Goal: Navigation & Orientation: Find specific page/section

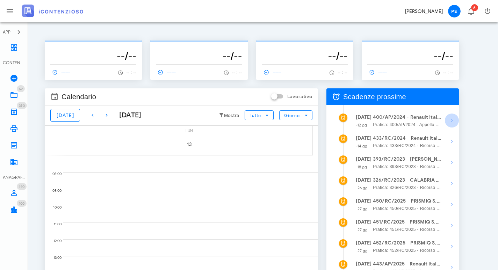
click at [450, 120] on icon "button" at bounding box center [452, 120] width 8 height 8
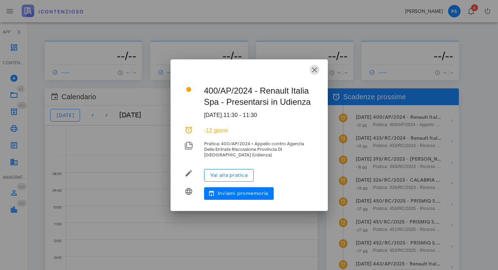
click at [316, 67] on icon "button" at bounding box center [314, 70] width 8 height 8
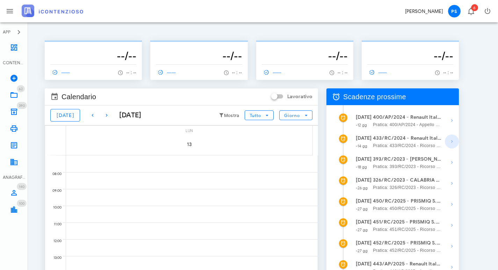
click at [452, 141] on icon "button" at bounding box center [452, 141] width 8 height 8
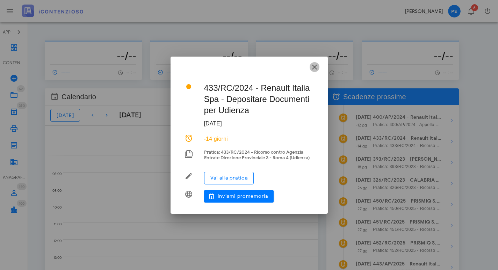
click at [314, 68] on icon "button" at bounding box center [314, 67] width 8 height 8
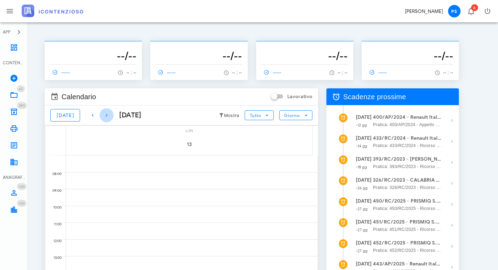
click at [102, 116] on icon "button" at bounding box center [106, 115] width 8 height 8
click at [61, 113] on span "[DATE]" at bounding box center [65, 116] width 18 height 6
click at [102, 116] on icon "button" at bounding box center [106, 115] width 8 height 8
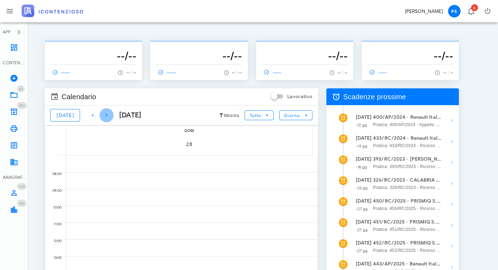
click at [102, 116] on icon "button" at bounding box center [106, 115] width 8 height 8
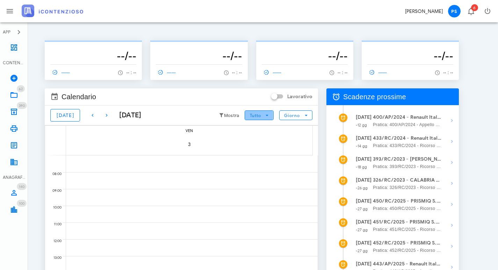
click at [268, 113] on icon "button" at bounding box center [267, 115] width 6 height 6
click at [256, 129] on div "Tutto" at bounding box center [257, 130] width 21 height 6
click at [14, 46] on icon at bounding box center [14, 47] width 8 height 8
click at [16, 50] on icon at bounding box center [14, 47] width 8 height 8
click at [470, 13] on icon "button" at bounding box center [471, 11] width 8 height 8
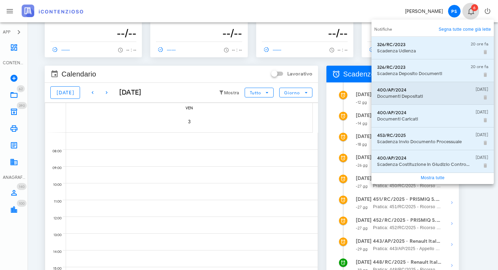
scroll to position [35, 0]
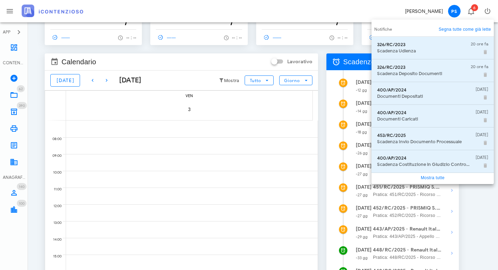
click at [477, 193] on div "-------------- --/-- ------ -- : -- -------------- --/-- ------ -- : -- -------…" at bounding box center [262, 150] width 453 height 308
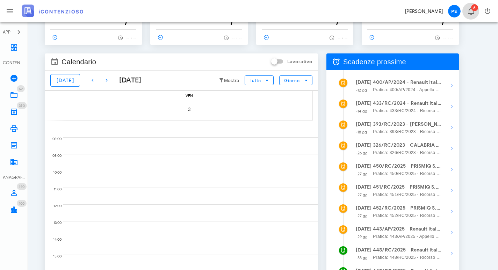
click at [471, 12] on icon "button" at bounding box center [471, 11] width 8 height 8
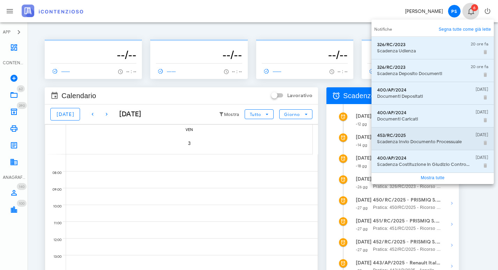
scroll to position [0, 0]
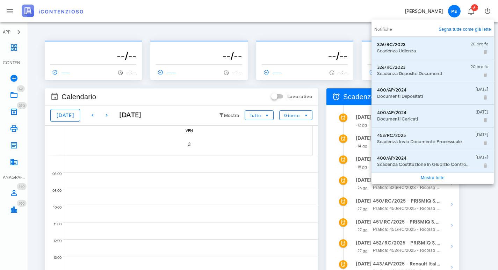
click at [475, 202] on div "-------------- --/-- ------ -- : -- -------------- --/-- ------ -- : -- -------…" at bounding box center [262, 185] width 453 height 308
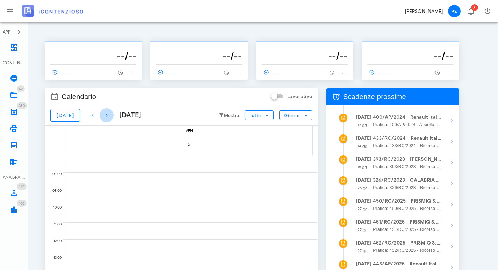
click at [102, 113] on icon "button" at bounding box center [106, 115] width 8 height 8
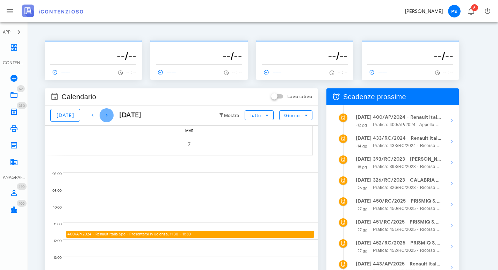
click at [102, 113] on icon "button" at bounding box center [106, 115] width 8 height 8
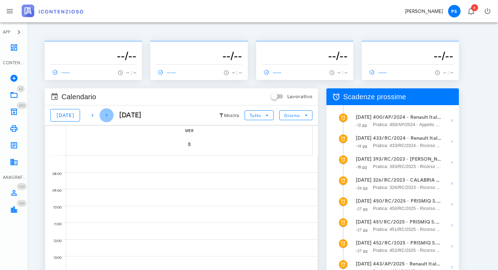
click at [102, 113] on icon "button" at bounding box center [106, 115] width 8 height 8
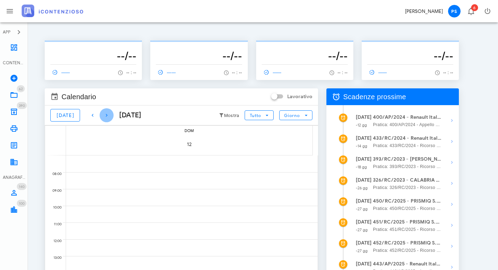
click at [102, 113] on icon "button" at bounding box center [106, 115] width 8 height 8
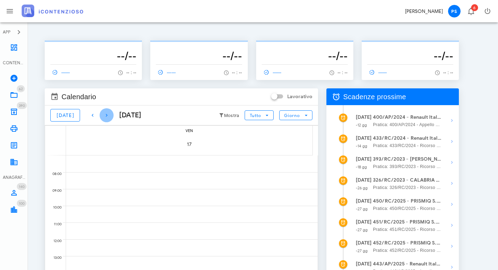
click at [102, 113] on icon "button" at bounding box center [106, 115] width 8 height 8
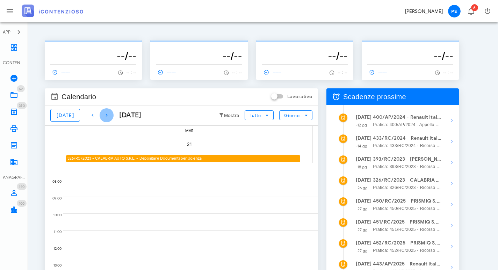
click at [102, 113] on icon "button" at bounding box center [106, 115] width 8 height 8
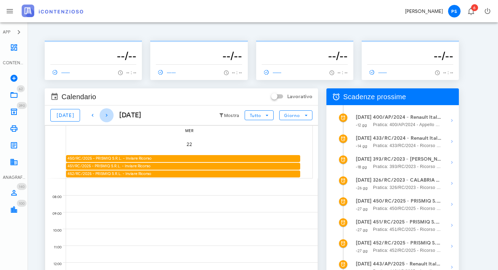
click at [102, 113] on icon "button" at bounding box center [106, 115] width 8 height 8
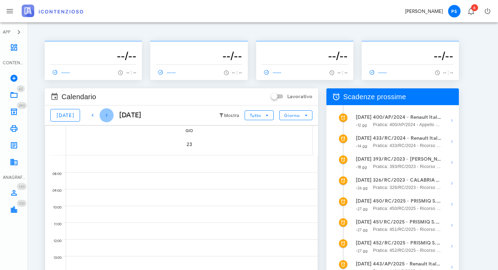
click at [102, 113] on icon "button" at bounding box center [106, 115] width 8 height 8
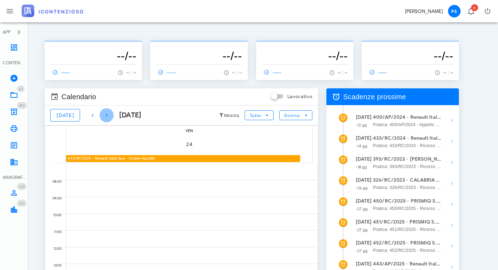
click at [102, 113] on icon "button" at bounding box center [106, 115] width 8 height 8
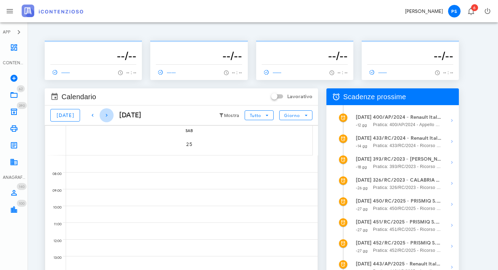
click at [102, 113] on icon "button" at bounding box center [106, 115] width 8 height 8
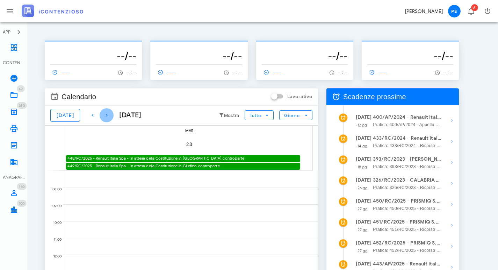
click at [102, 113] on icon "button" at bounding box center [106, 115] width 8 height 8
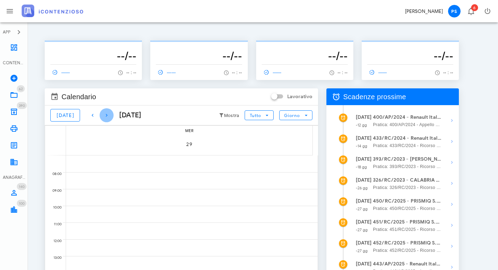
click at [102, 113] on icon "button" at bounding box center [106, 115] width 8 height 8
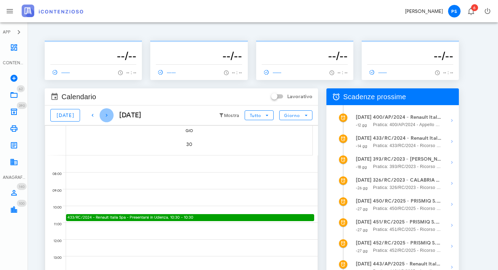
click at [102, 113] on icon "button" at bounding box center [106, 115] width 8 height 8
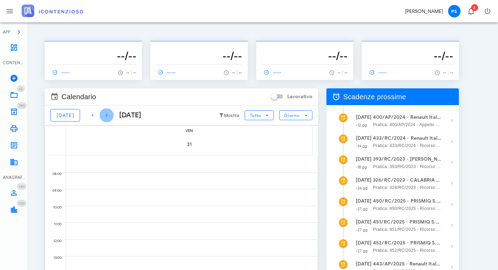
click at [102, 113] on icon "button" at bounding box center [106, 115] width 8 height 8
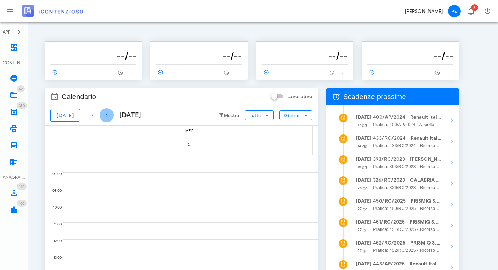
click at [102, 113] on icon "button" at bounding box center [106, 115] width 8 height 8
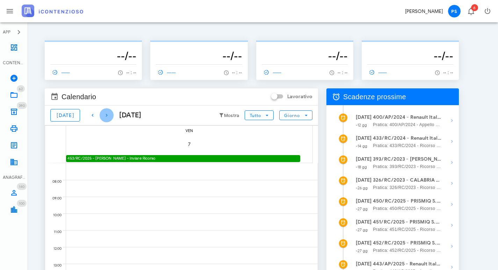
click at [102, 113] on icon "button" at bounding box center [106, 115] width 8 height 8
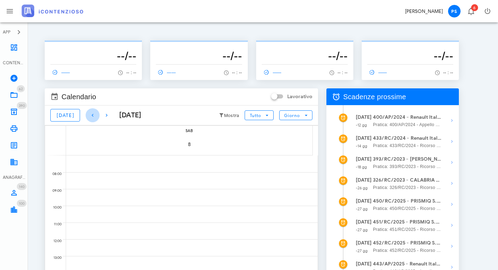
click at [88, 115] on icon "button" at bounding box center [92, 115] width 8 height 8
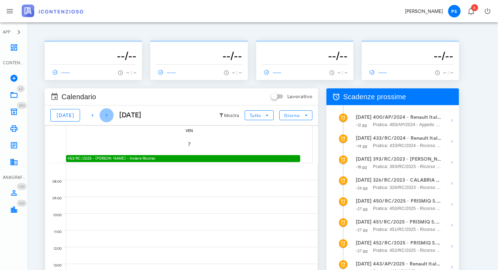
click at [103, 116] on icon "button" at bounding box center [106, 115] width 8 height 8
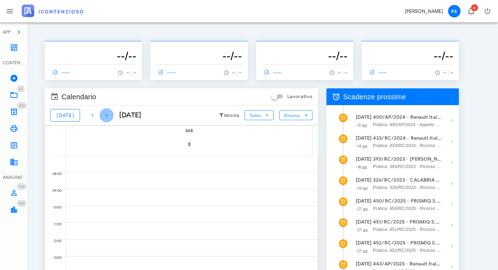
click at [103, 116] on icon "button" at bounding box center [106, 115] width 8 height 8
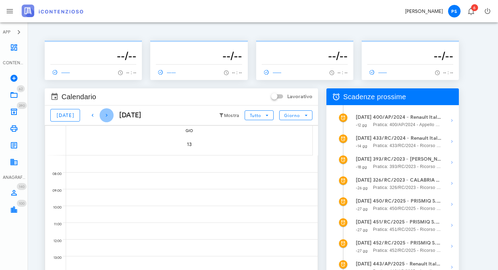
click at [103, 116] on icon "button" at bounding box center [106, 115] width 8 height 8
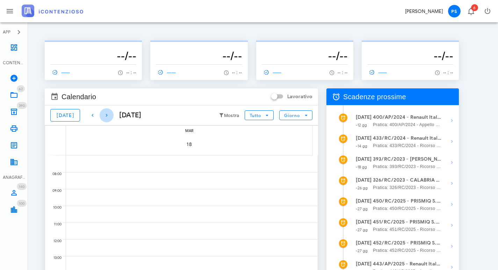
click at [103, 116] on icon "button" at bounding box center [106, 115] width 8 height 8
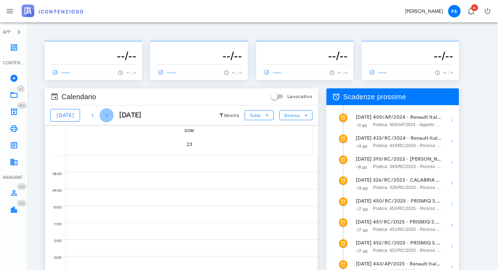
click at [103, 116] on icon "button" at bounding box center [106, 115] width 8 height 8
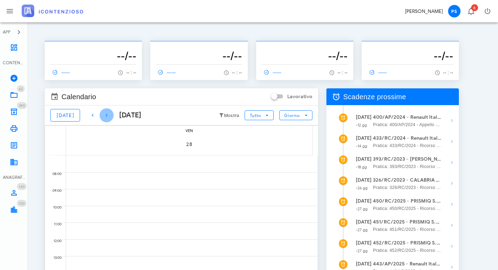
click at [103, 116] on icon "button" at bounding box center [106, 115] width 8 height 8
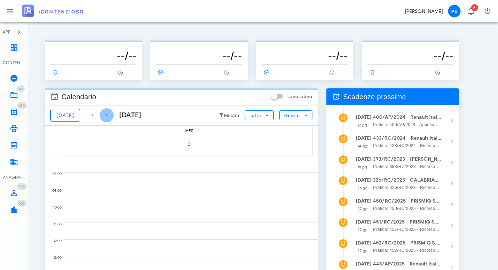
click at [103, 116] on icon "button" at bounding box center [106, 115] width 8 height 8
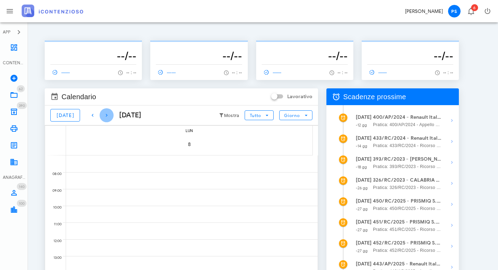
click at [103, 116] on icon "button" at bounding box center [106, 115] width 8 height 8
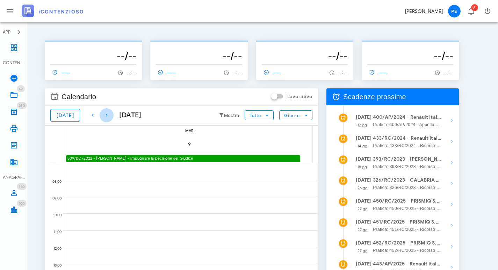
click at [103, 116] on icon "button" at bounding box center [106, 115] width 8 height 8
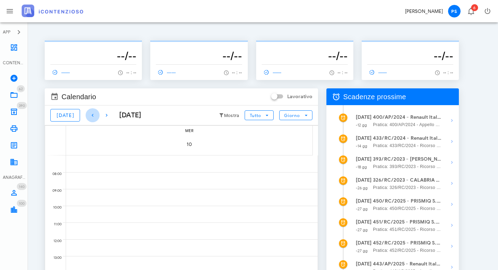
click at [89, 116] on icon "button" at bounding box center [92, 115] width 8 height 8
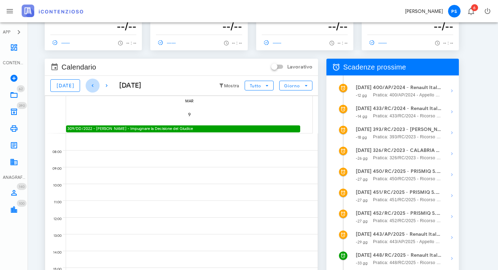
scroll to position [70, 0]
